Goal: Transaction & Acquisition: Purchase product/service

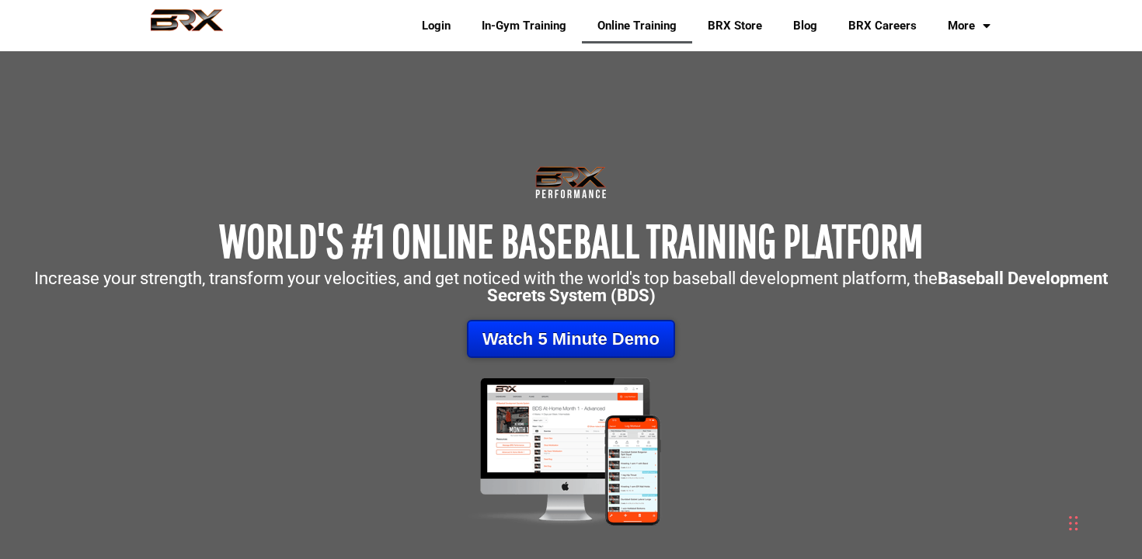
click at [557, 333] on link "Watch 5 Minute Demo" at bounding box center [571, 339] width 208 height 38
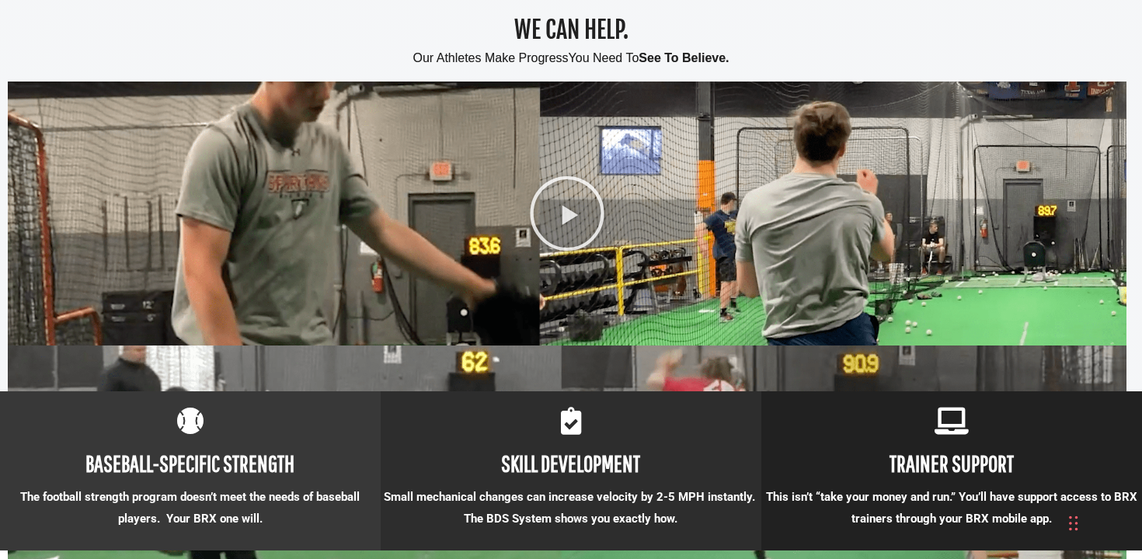
scroll to position [1094, 0]
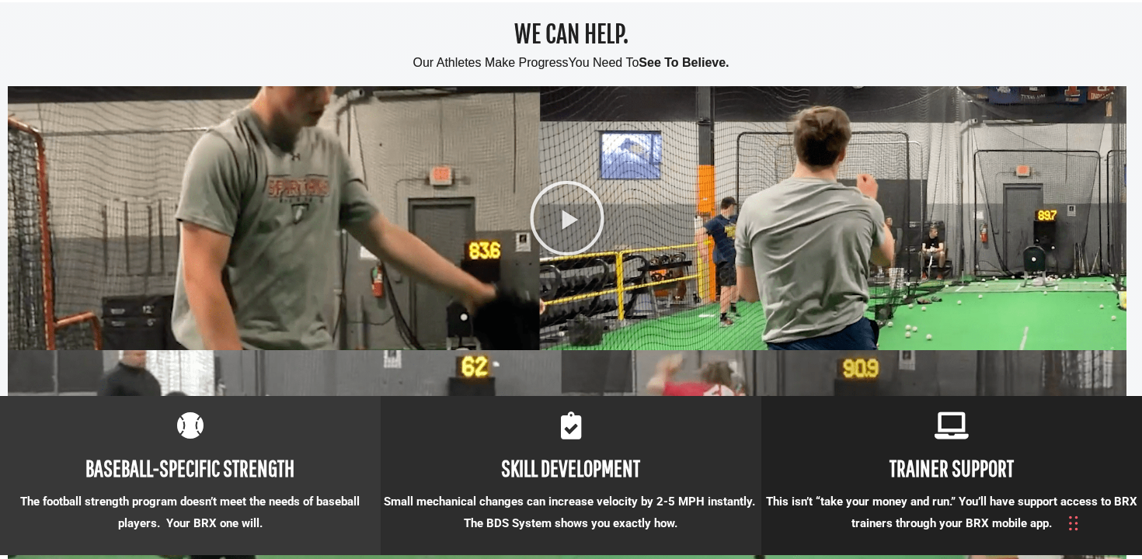
click at [582, 227] on icon at bounding box center [567, 218] width 78 height 78
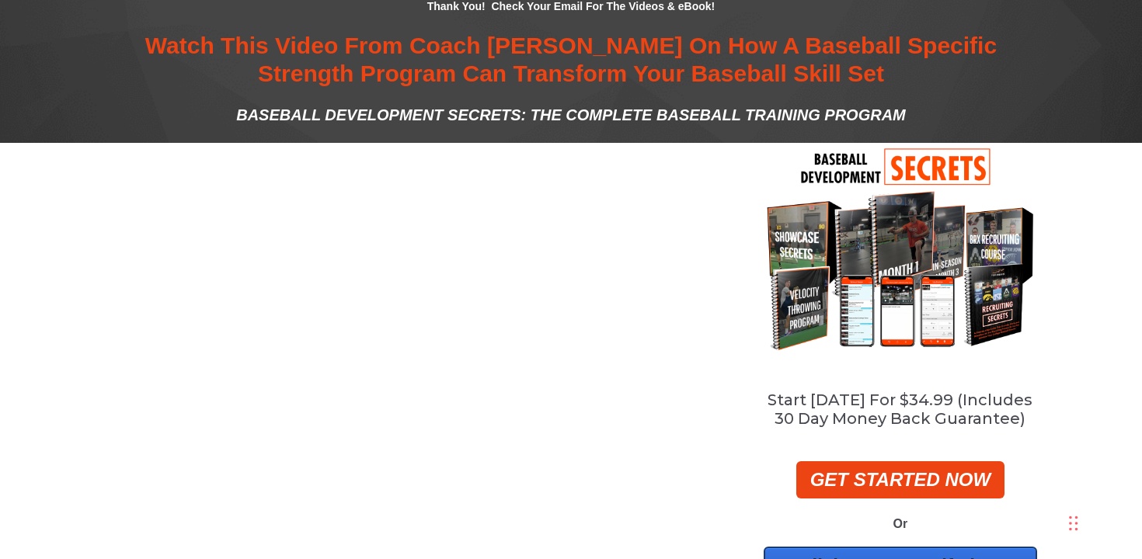
click at [650, 165] on div at bounding box center [406, 396] width 634 height 506
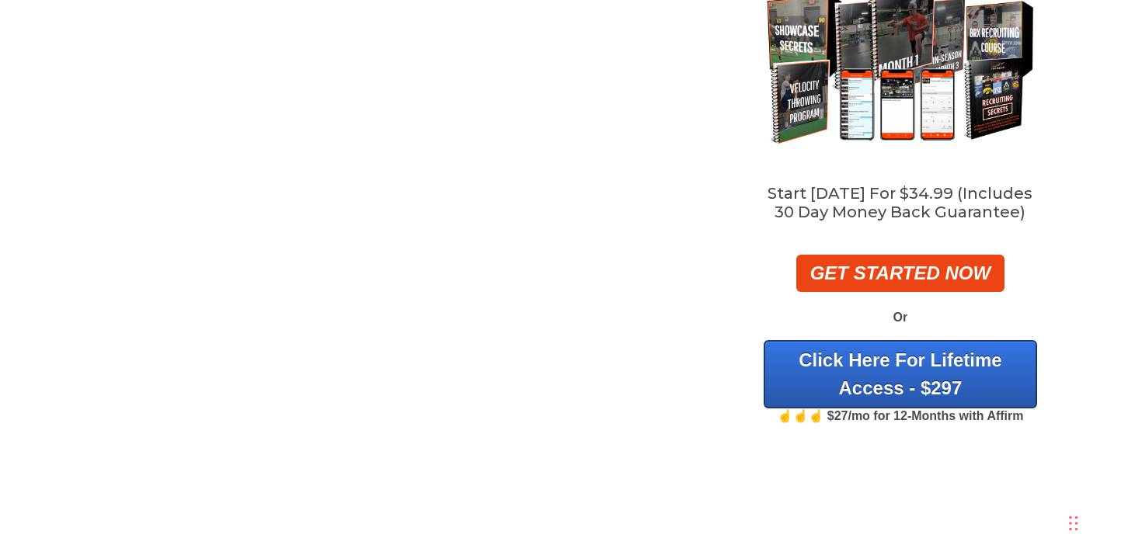
scroll to position [219, 0]
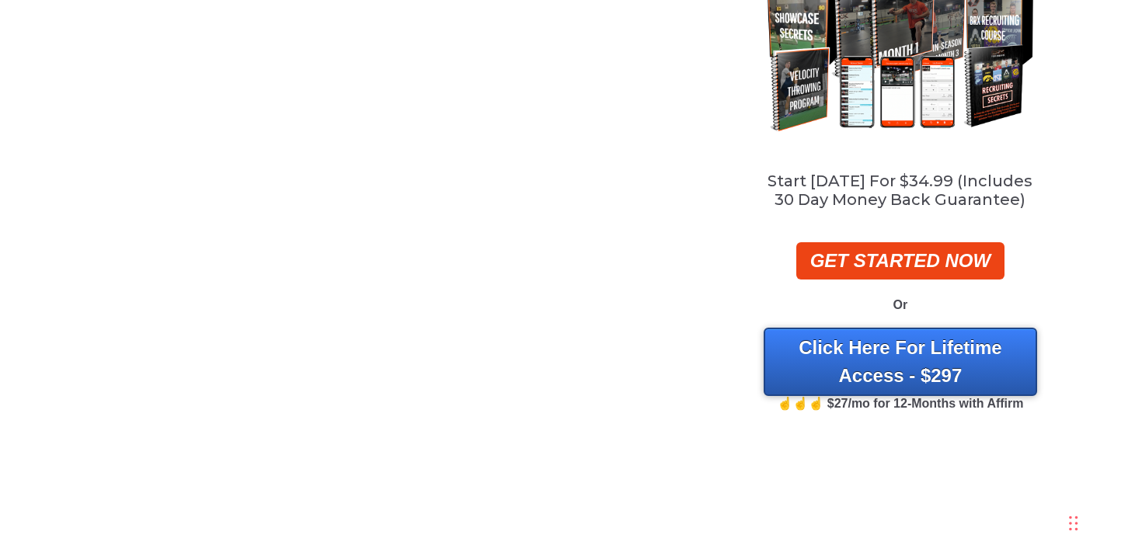
click at [816, 363] on link "Click Here For Lifetime Access - $297" at bounding box center [901, 362] width 274 height 68
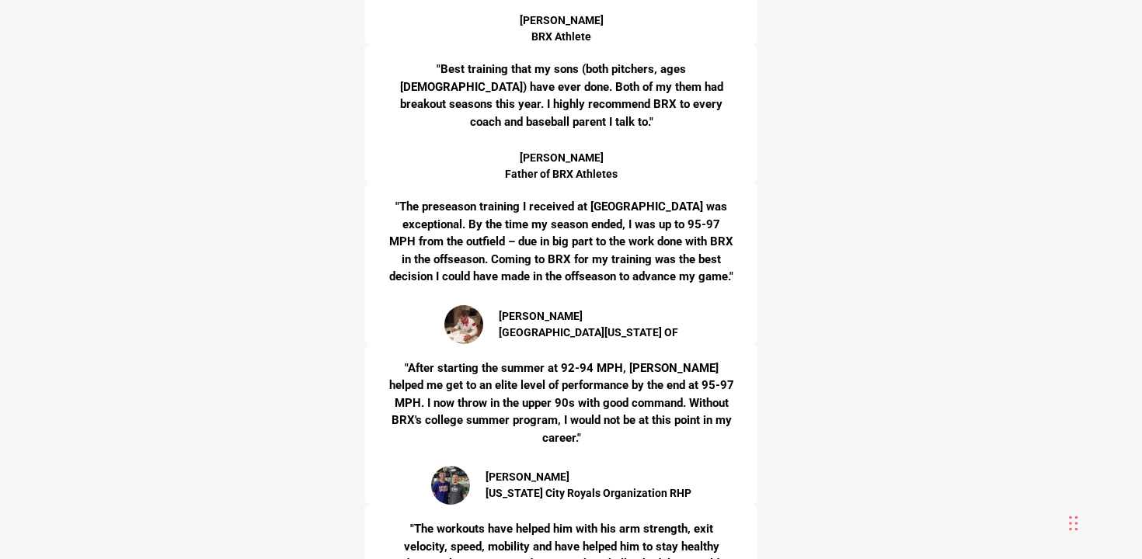
scroll to position [4686, 0]
